Goal: Communication & Community: Answer question/provide support

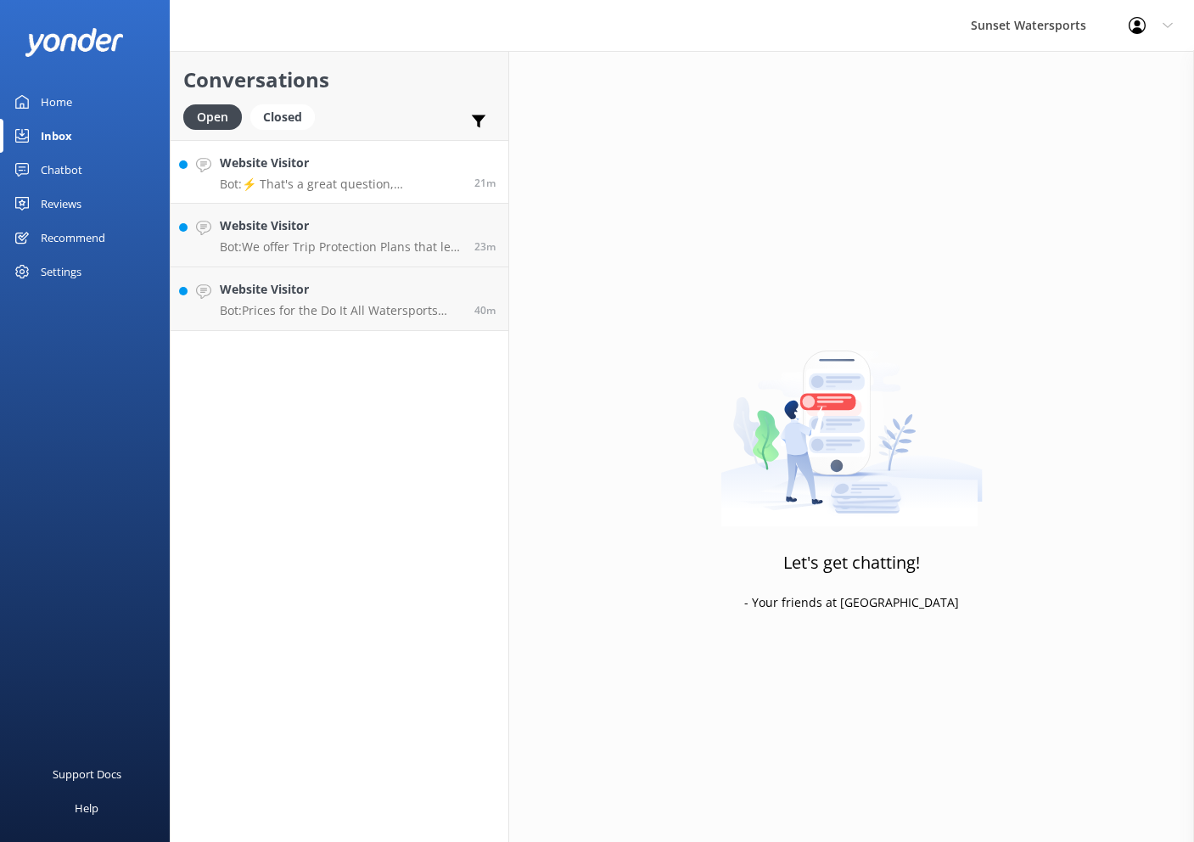
scroll to position [0, 1]
click at [354, 177] on p "Bot: ⚡ That's a great question, unfortunately I do not know the answer. I'm goi…" at bounding box center [341, 184] width 242 height 15
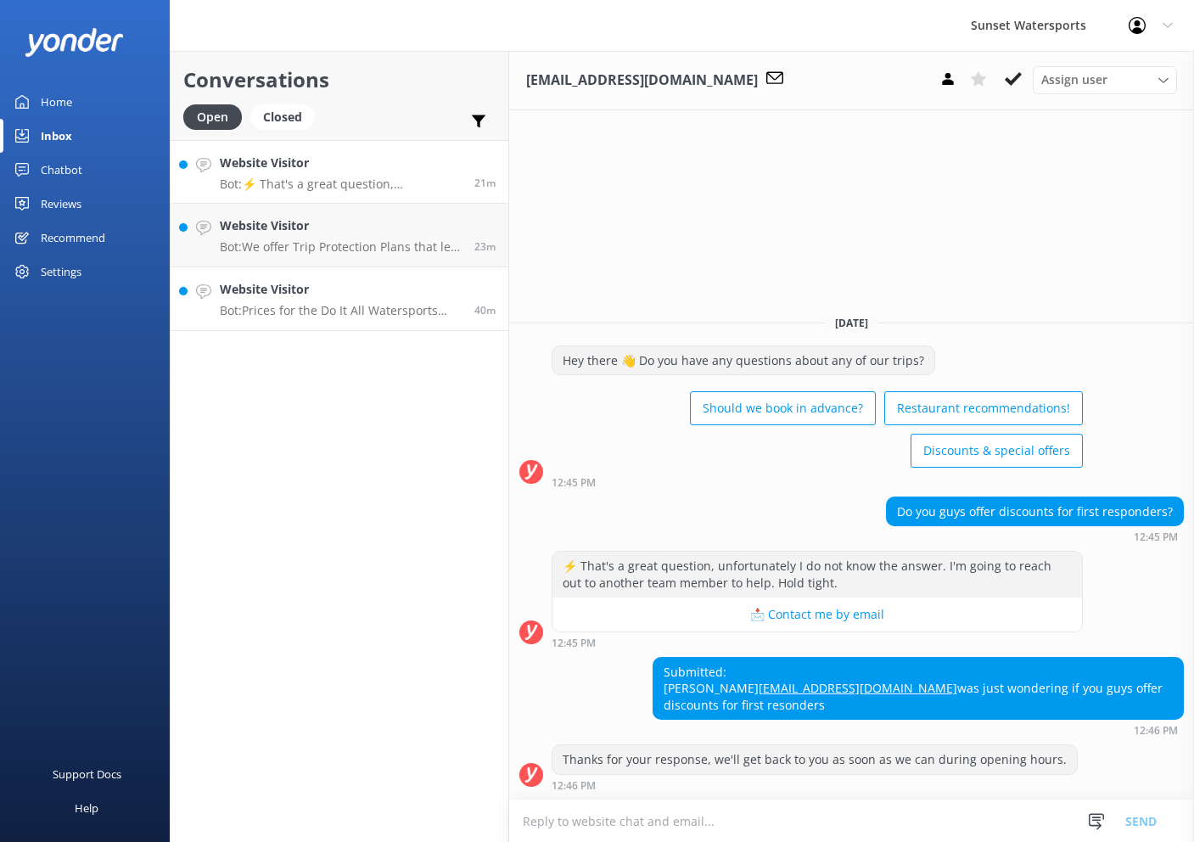
click at [369, 287] on h4 "Website Visitor" at bounding box center [341, 289] width 242 height 19
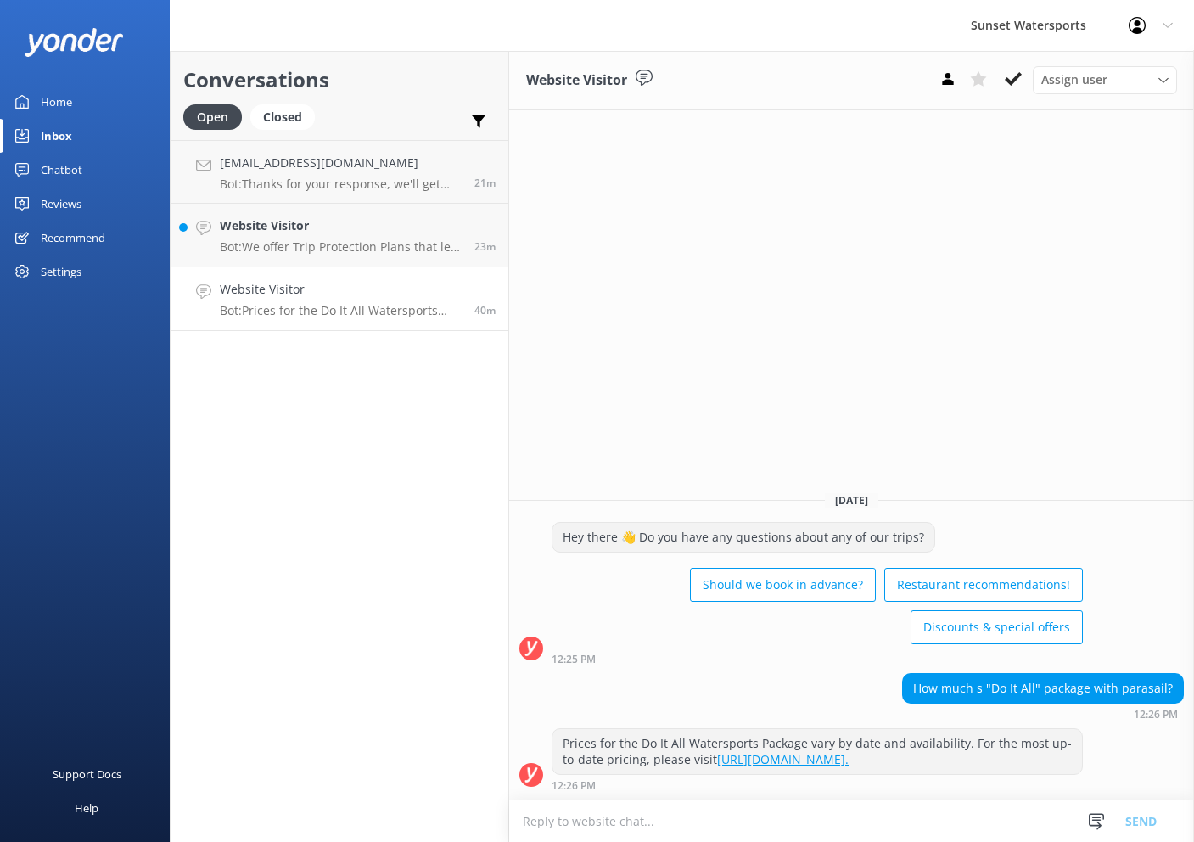
scroll to position [0, 1]
click at [363, 234] on h4 "Website Visitor" at bounding box center [341, 225] width 242 height 19
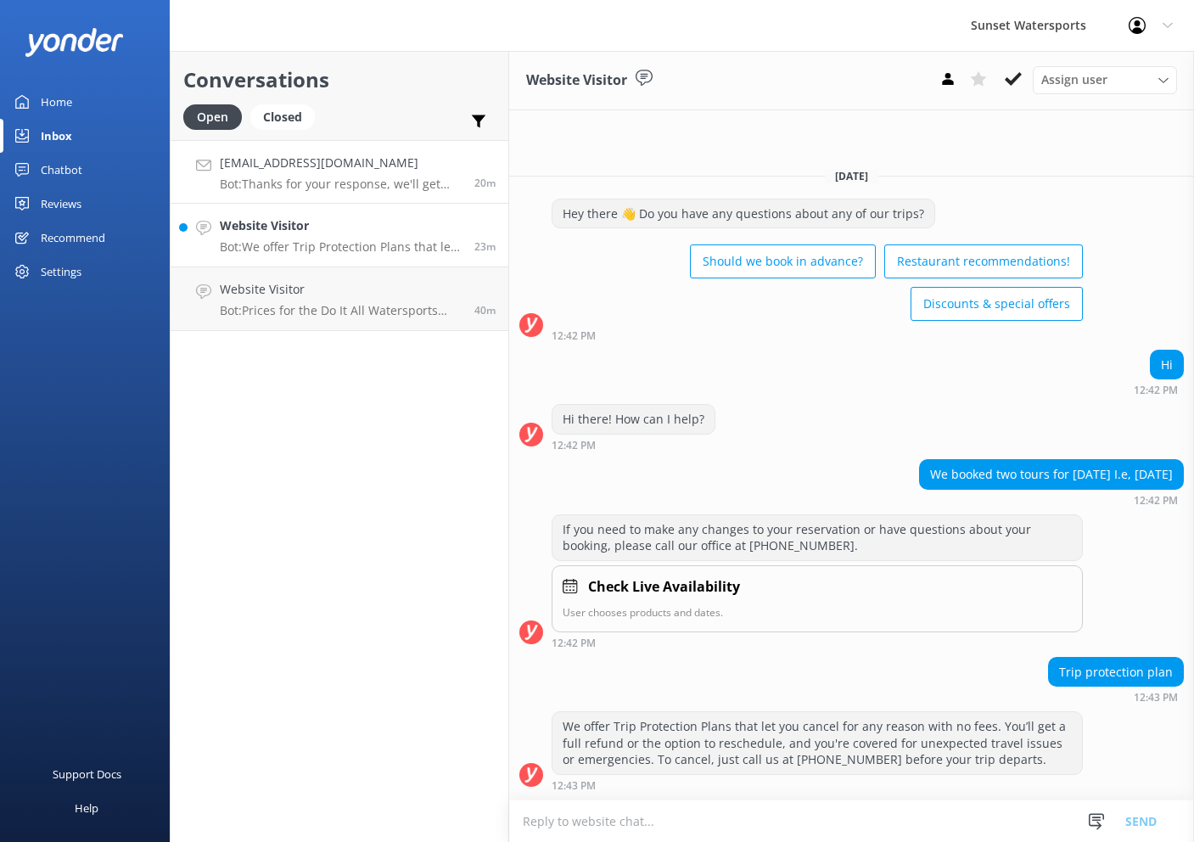
click at [380, 157] on h4 "[EMAIL_ADDRESS][DOMAIN_NAME]" at bounding box center [341, 163] width 242 height 19
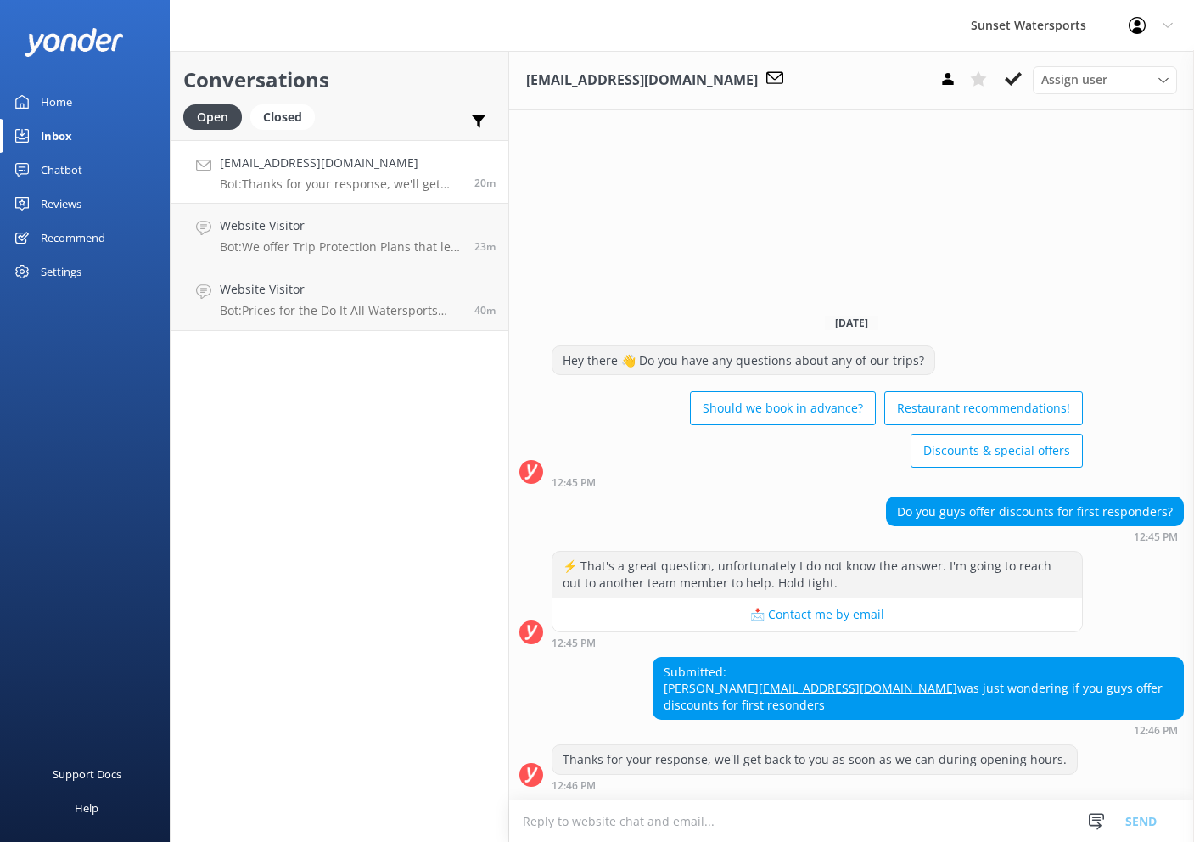
click at [723, 823] on textarea at bounding box center [851, 821] width 685 height 42
type textarea "t"
click at [826, 827] on textarea at bounding box center [851, 821] width 685 height 42
type textarea "I did email you :)"
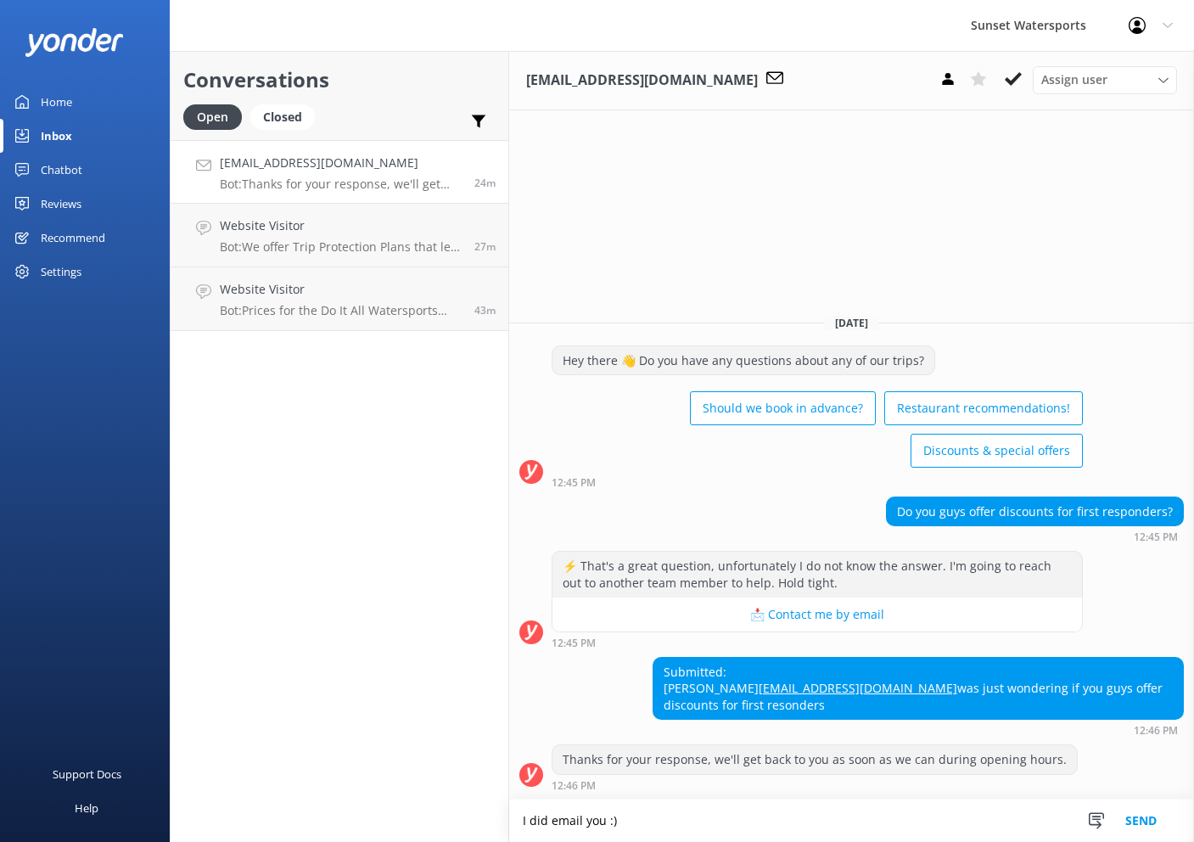
click at [1159, 815] on button "Send" at bounding box center [1141, 821] width 64 height 42
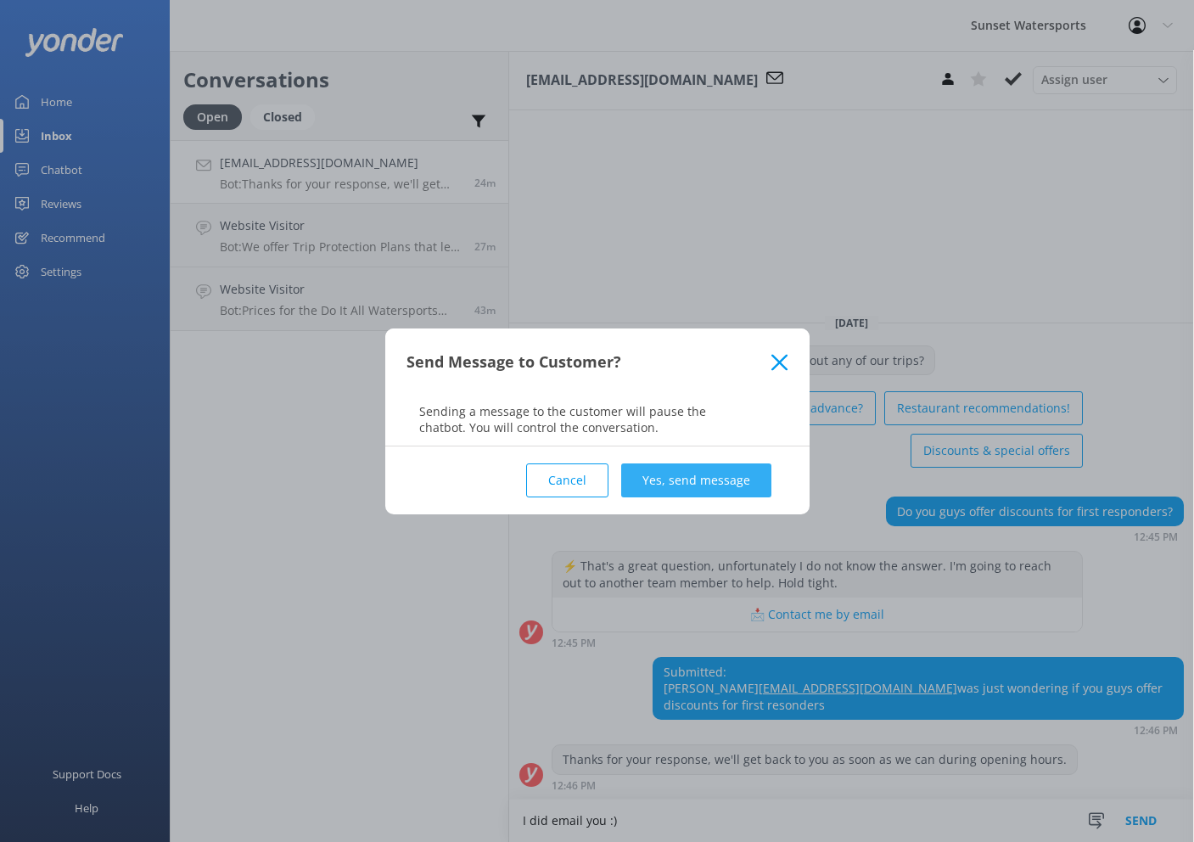
click at [700, 489] on button "Yes, send message" at bounding box center [696, 480] width 150 height 34
